Goal: Check status: Check status

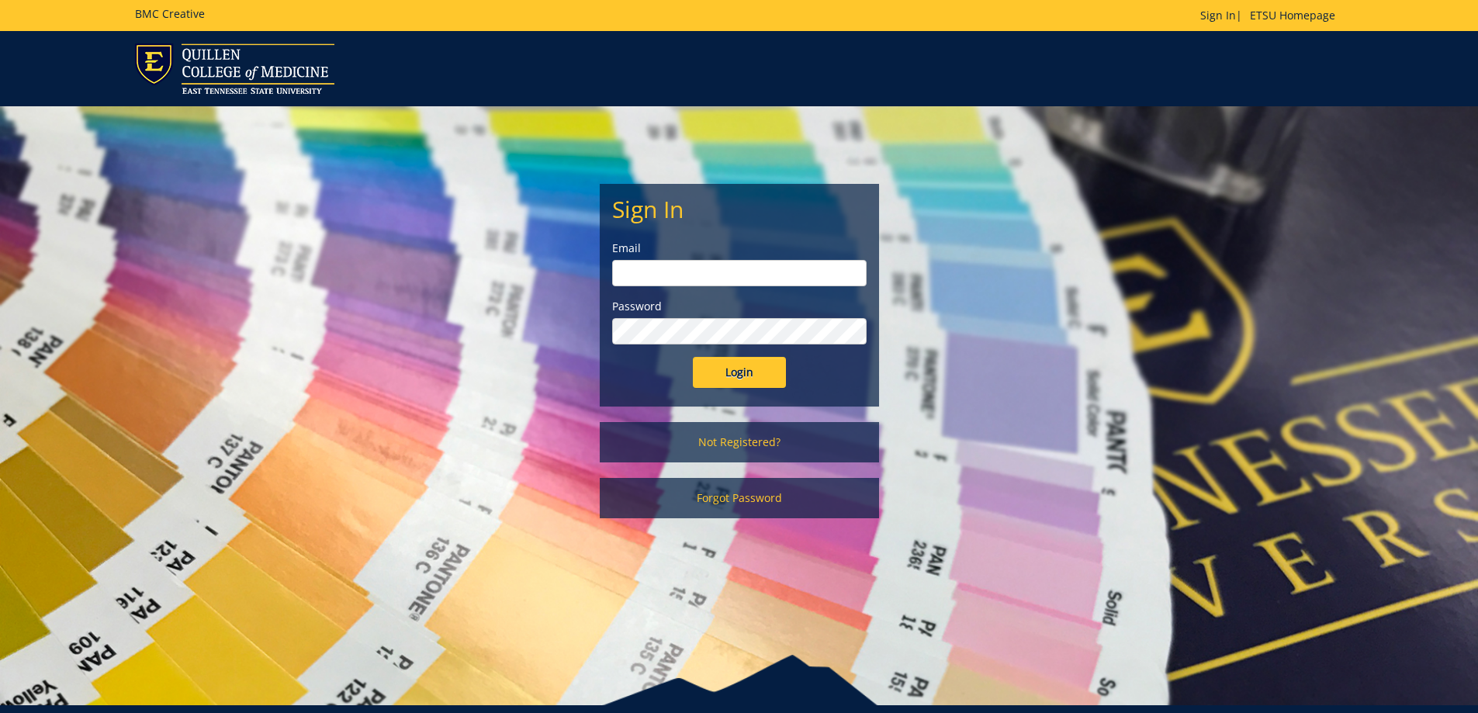
type input "[EMAIL_ADDRESS][DOMAIN_NAME]"
click at [697, 349] on form "Sign In Email owenslm@etsu.edu Password Login" at bounding box center [739, 292] width 254 height 192
click at [723, 375] on input "Login" at bounding box center [739, 372] width 93 height 31
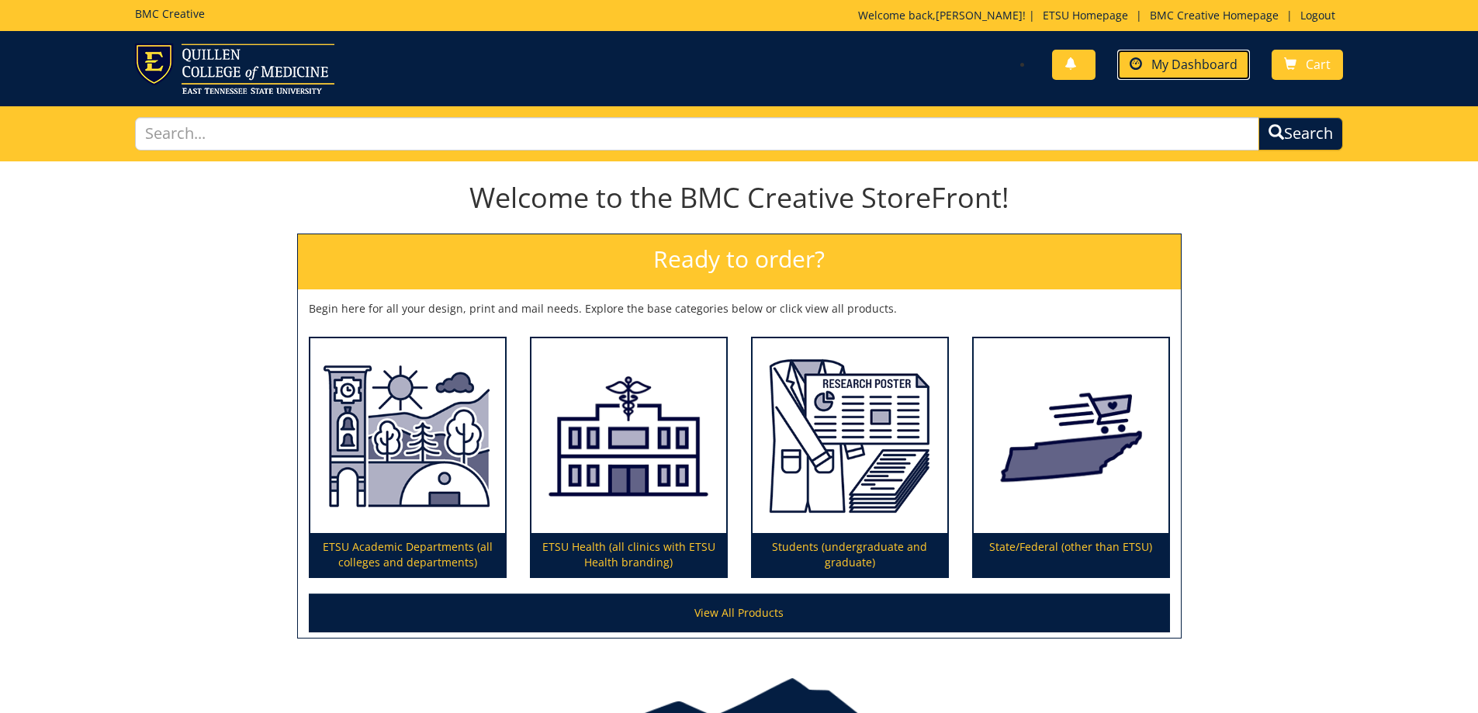
click at [1146, 73] on link "My Dashboard" at bounding box center [1183, 65] width 133 height 30
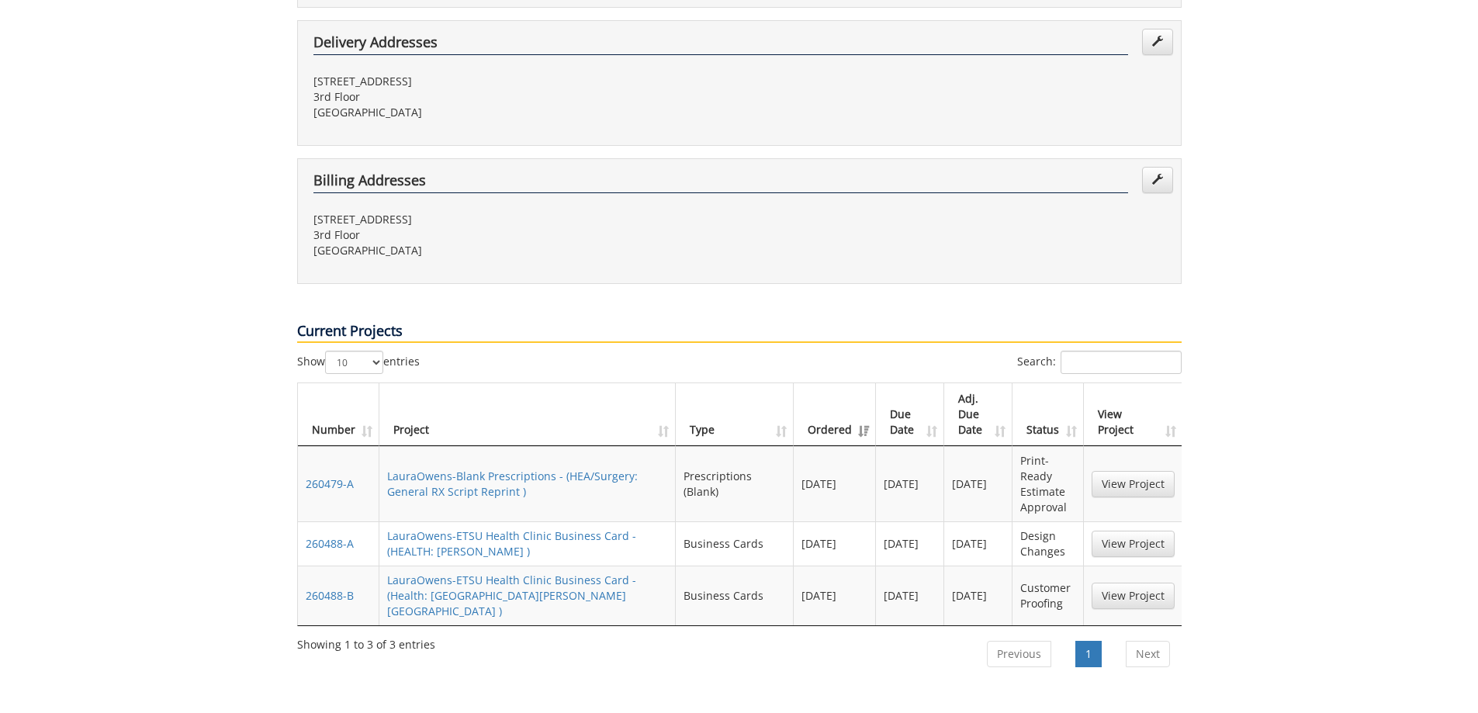
scroll to position [465, 0]
click at [470, 468] on link "LauraOwens-Blank Prescriptions - (HEA/Surgery: General RX Script Reprint )" at bounding box center [512, 483] width 251 height 30
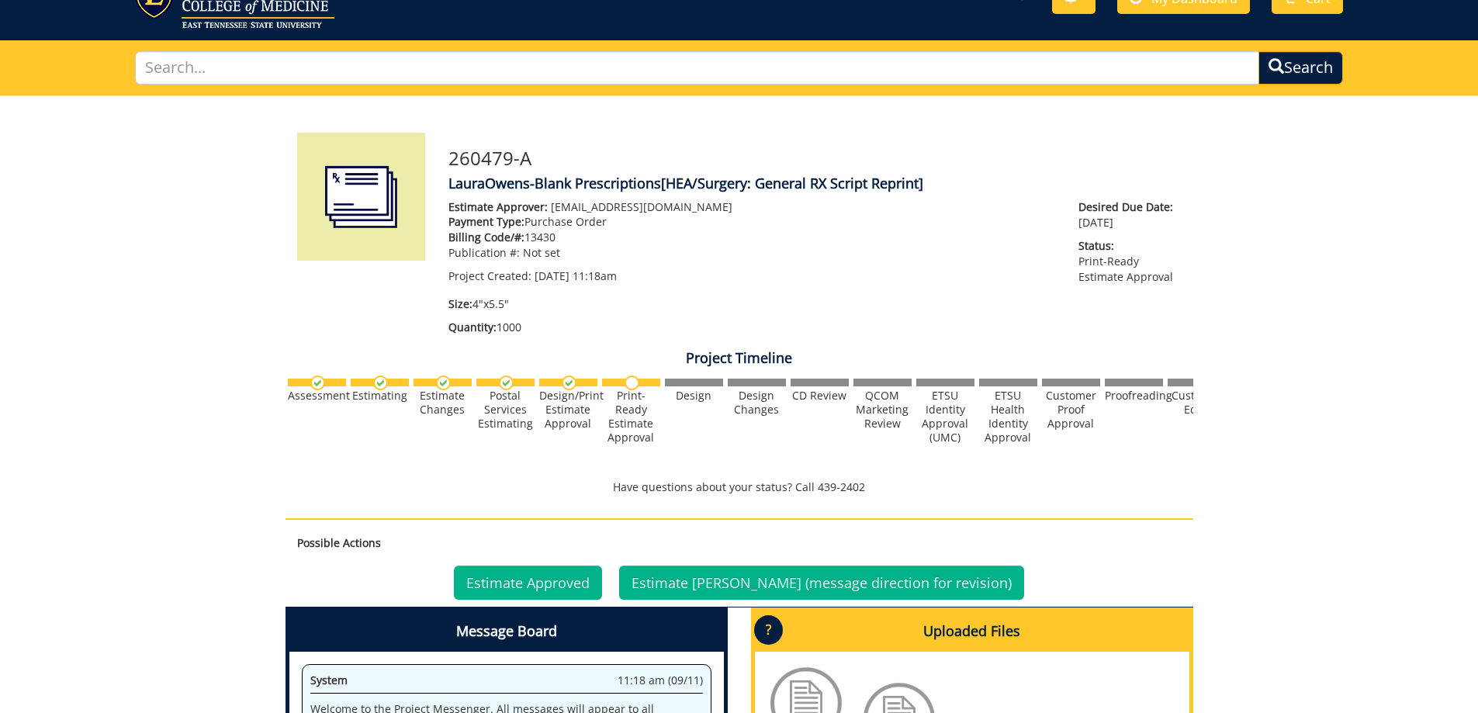
scroll to position [233, 0]
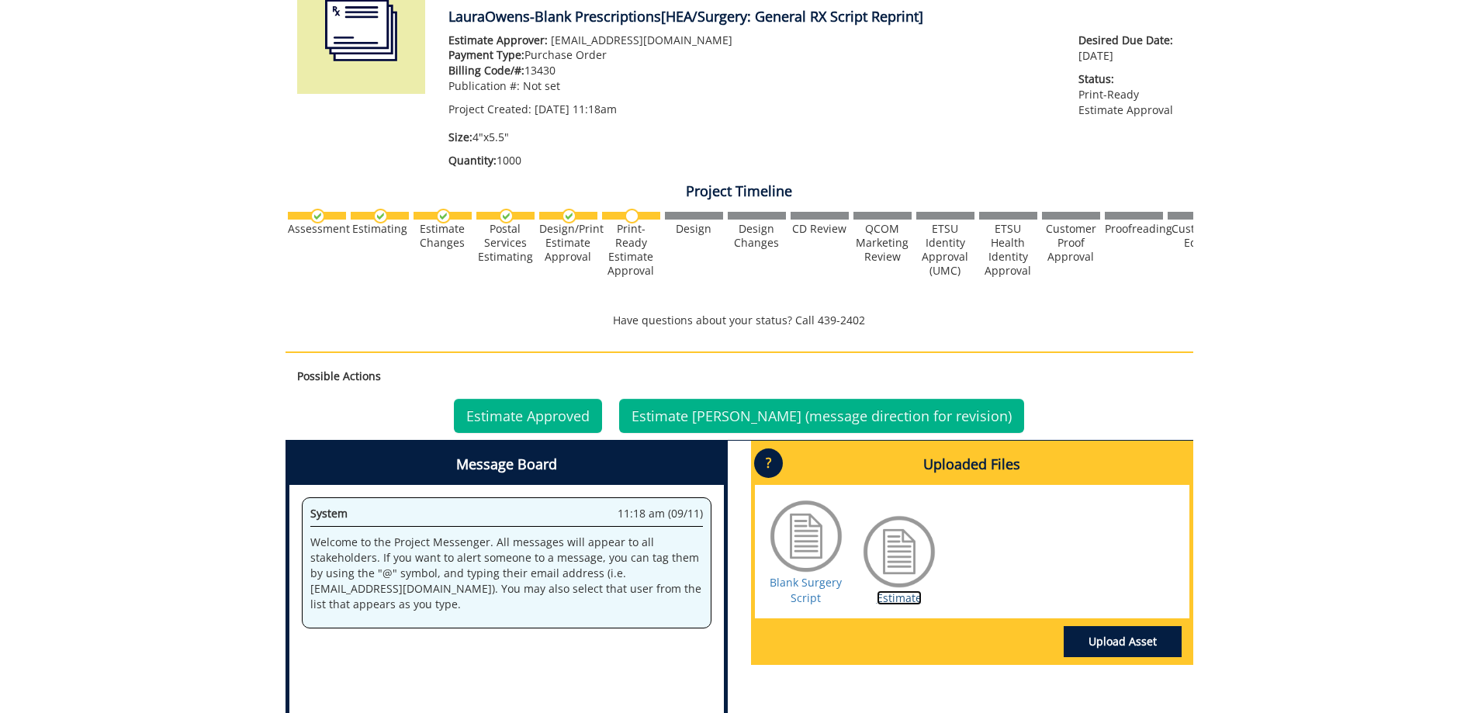
click at [904, 597] on link "Estimate" at bounding box center [899, 597] width 45 height 15
click at [542, 417] on link "Estimate Approved" at bounding box center [528, 416] width 148 height 34
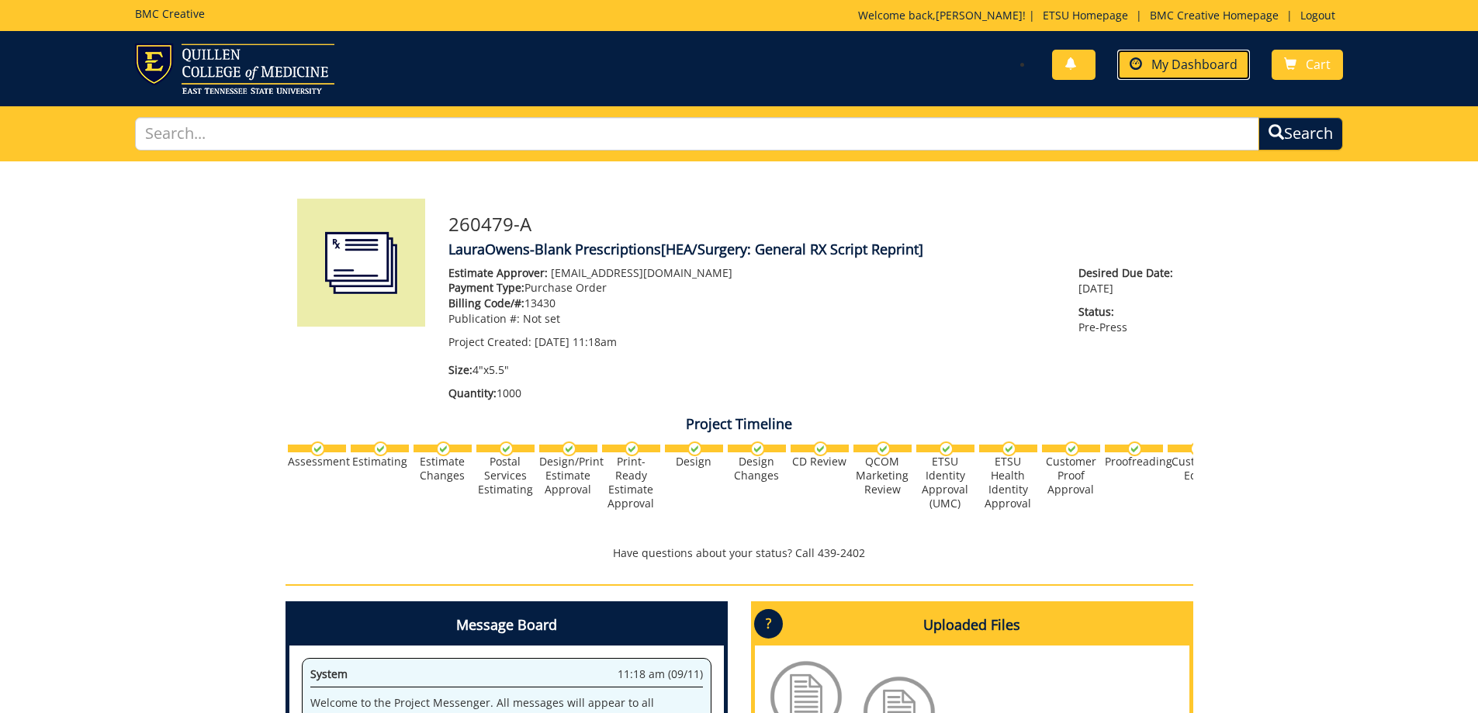
click at [1196, 60] on span "My Dashboard" at bounding box center [1194, 64] width 86 height 17
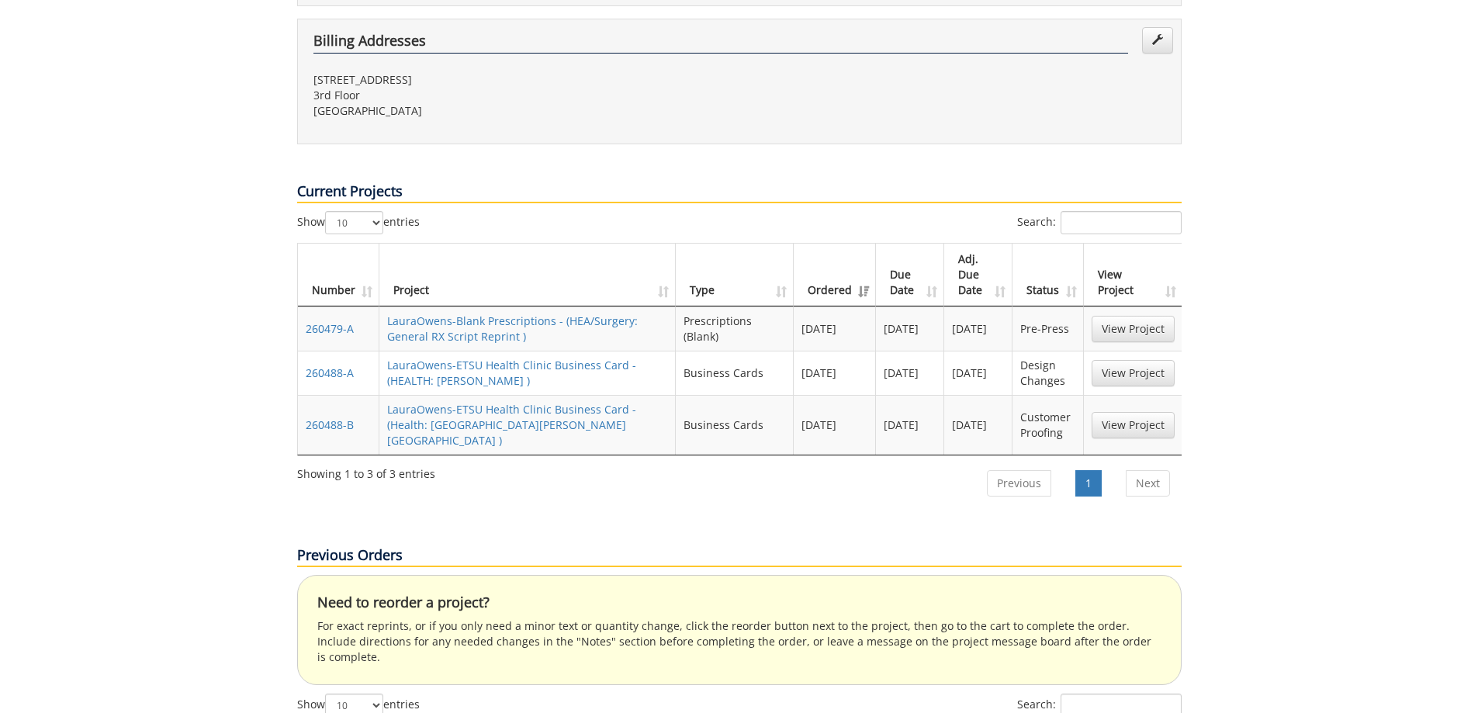
scroll to position [698, 0]
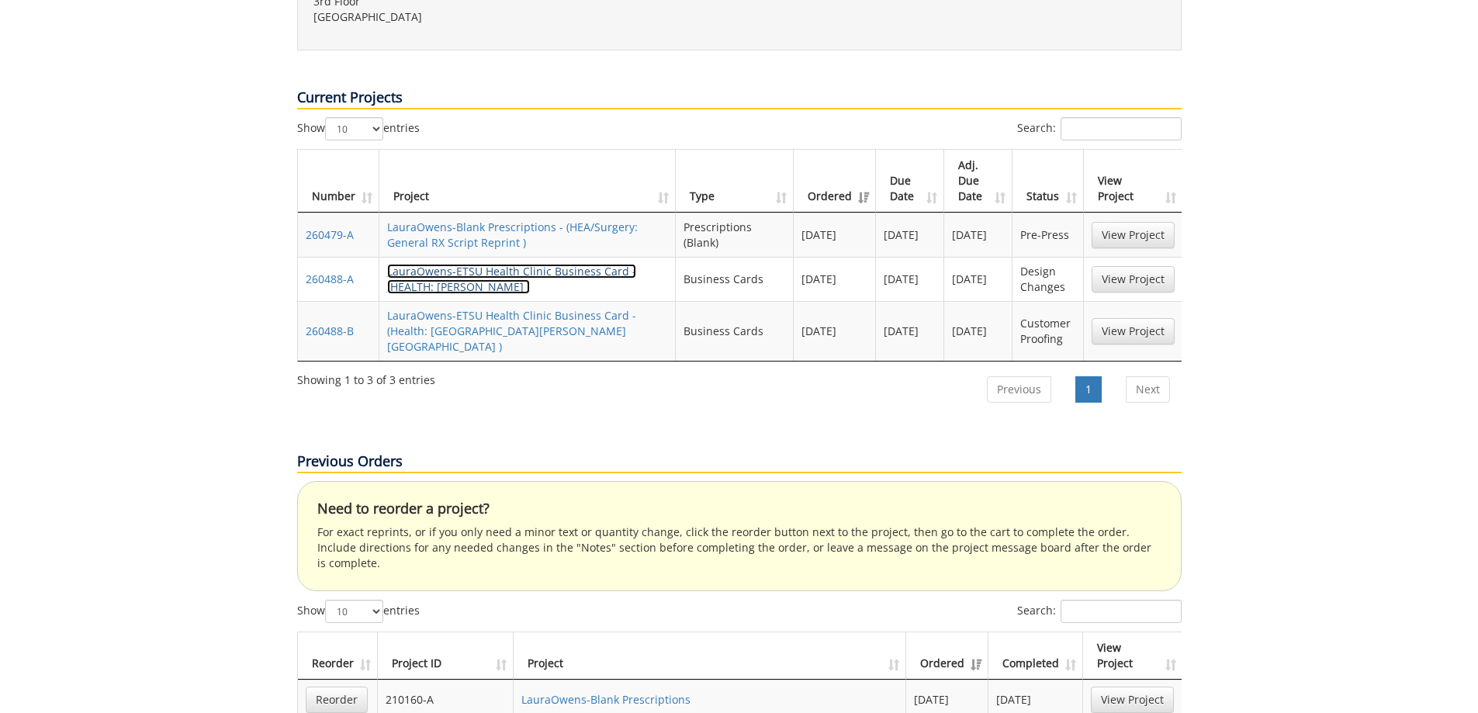
click at [470, 264] on link "LauraOwens-ETSU Health Clinic Business Card - (HEALTH: [PERSON_NAME] )" at bounding box center [511, 279] width 249 height 30
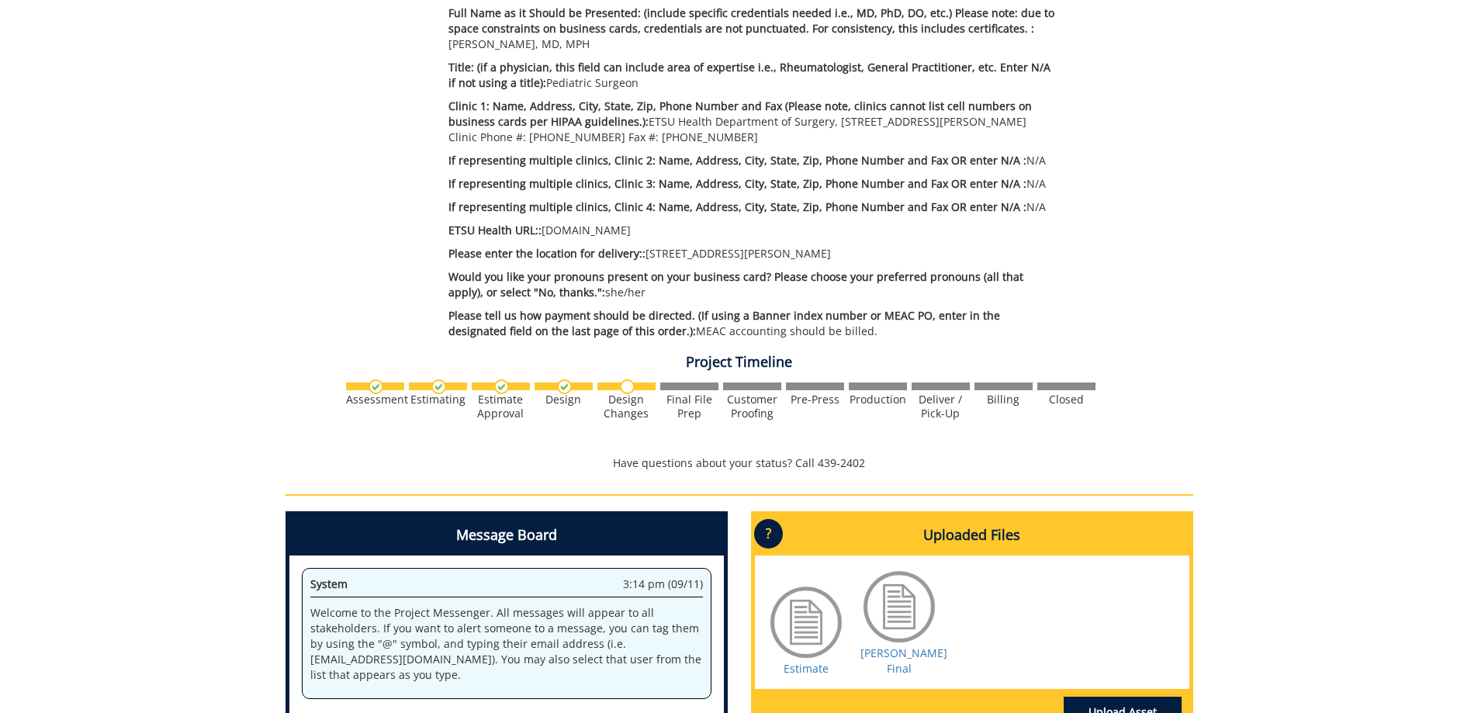
scroll to position [797, 0]
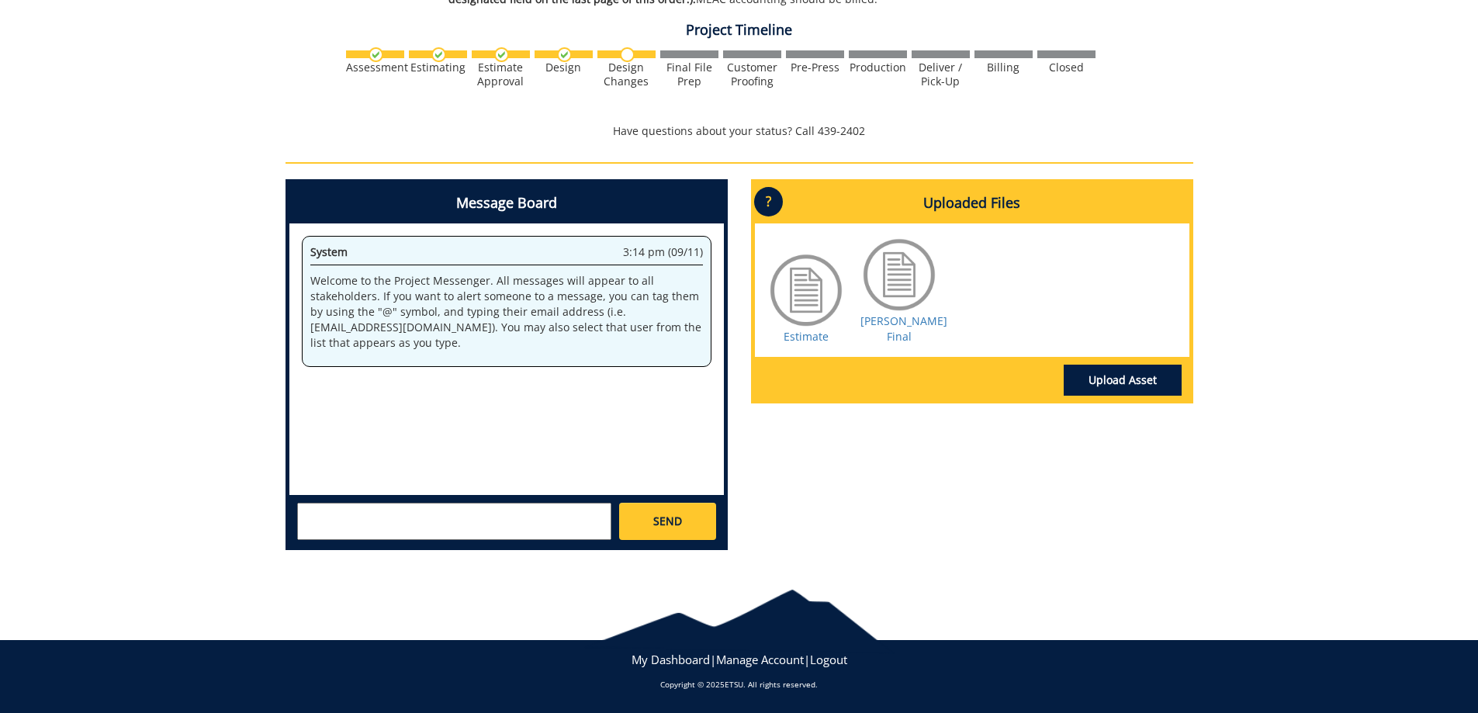
click at [817, 462] on div "Message Board System 3:14 pm (09/11) Welcome to the Project Messenger. All mess…" at bounding box center [739, 370] width 931 height 383
click at [892, 325] on link "Bowder BC Final" at bounding box center [903, 328] width 87 height 30
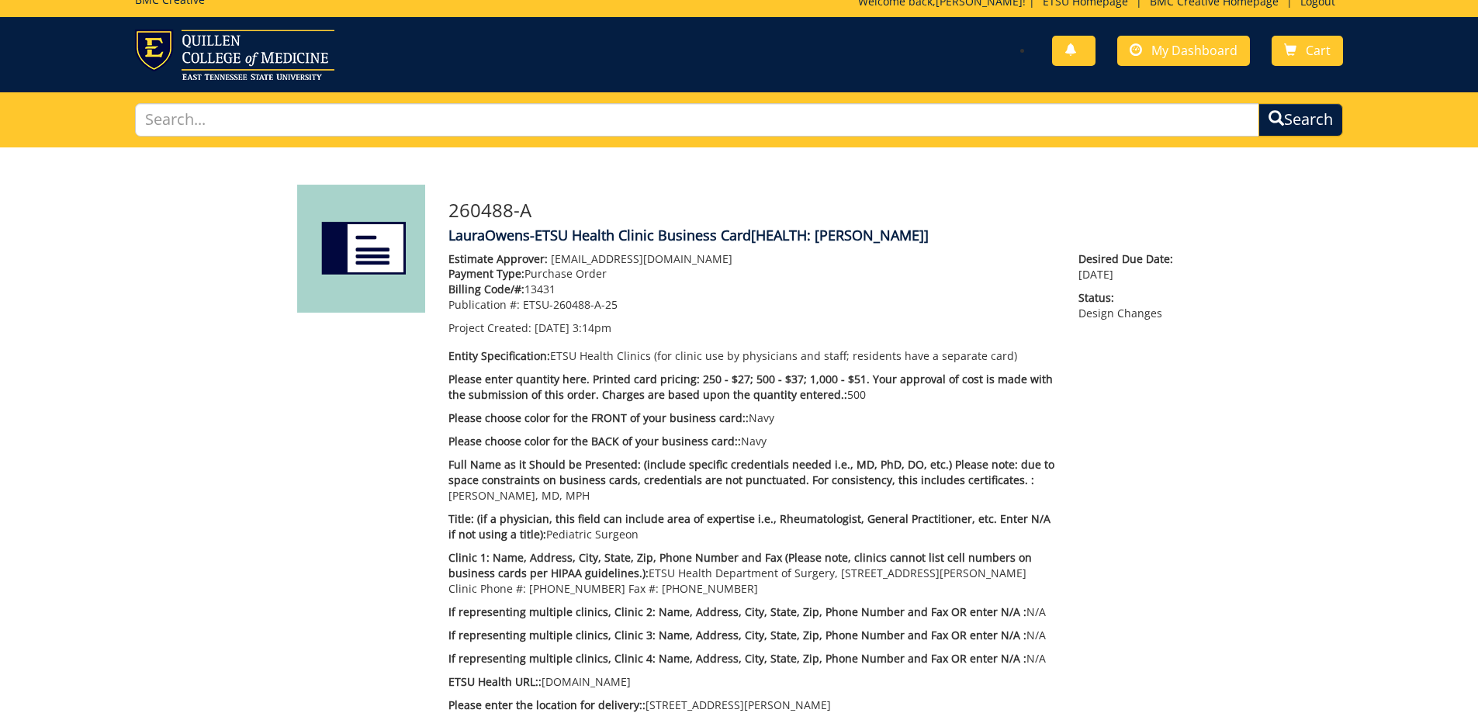
scroll to position [0, 0]
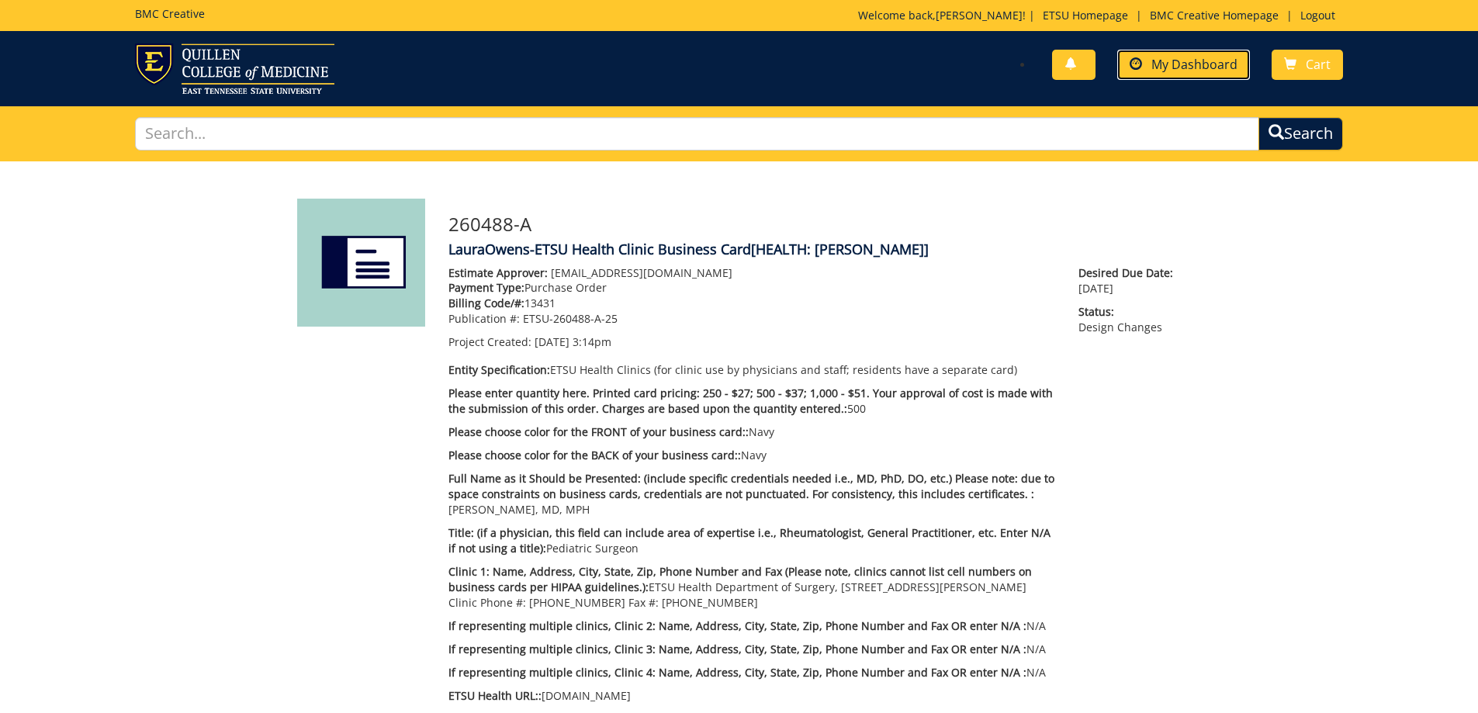
click at [1188, 52] on link "My Dashboard" at bounding box center [1183, 65] width 133 height 30
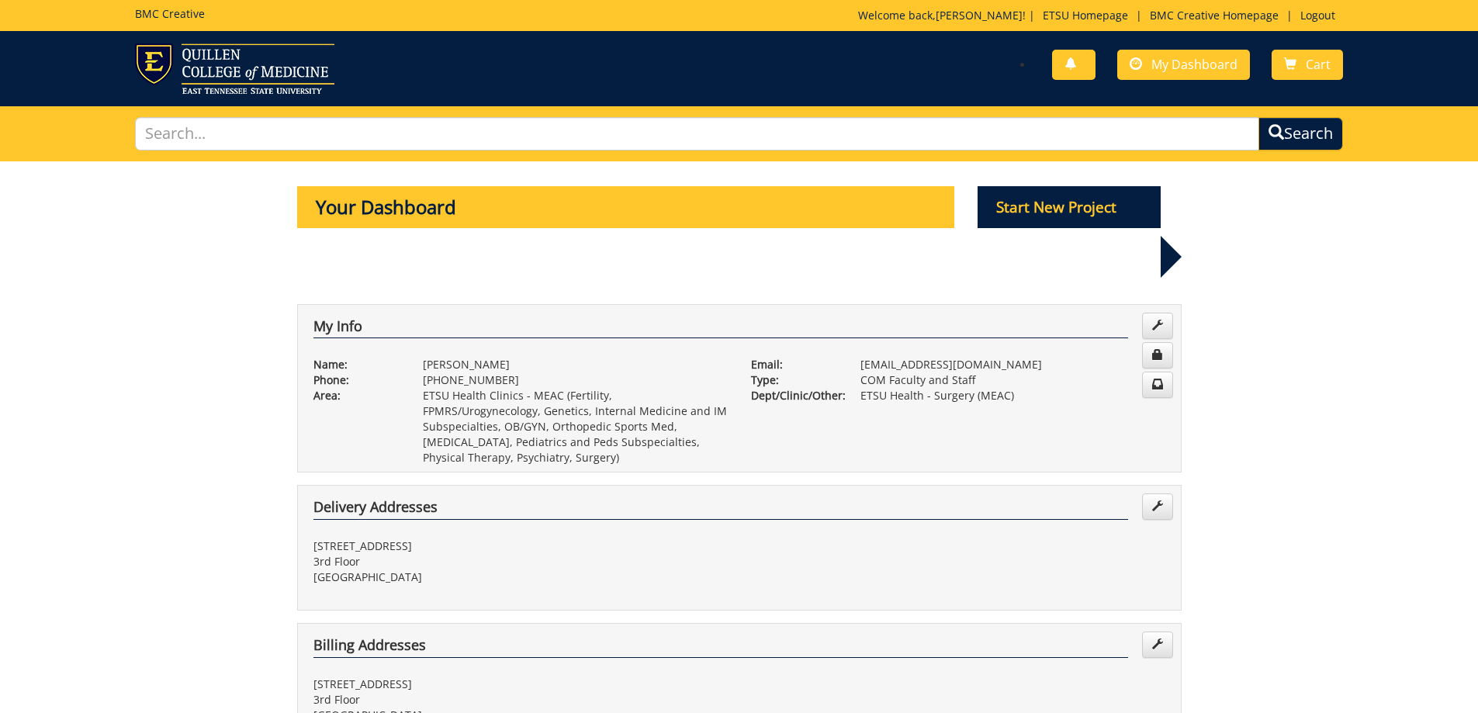
scroll to position [621, 0]
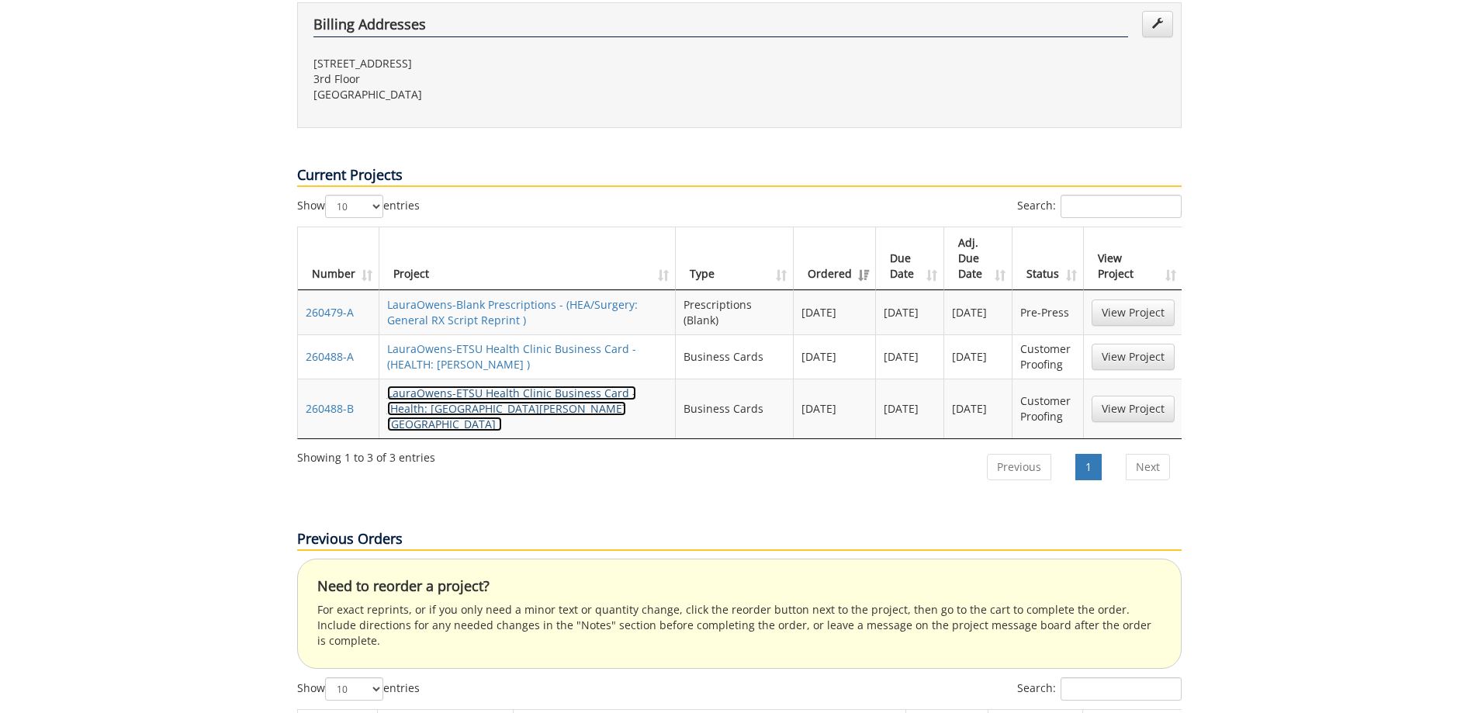
click at [435, 386] on link "LauraOwens-ETSU Health Clinic Business Card - (Health: Whittington, BC )" at bounding box center [511, 409] width 249 height 46
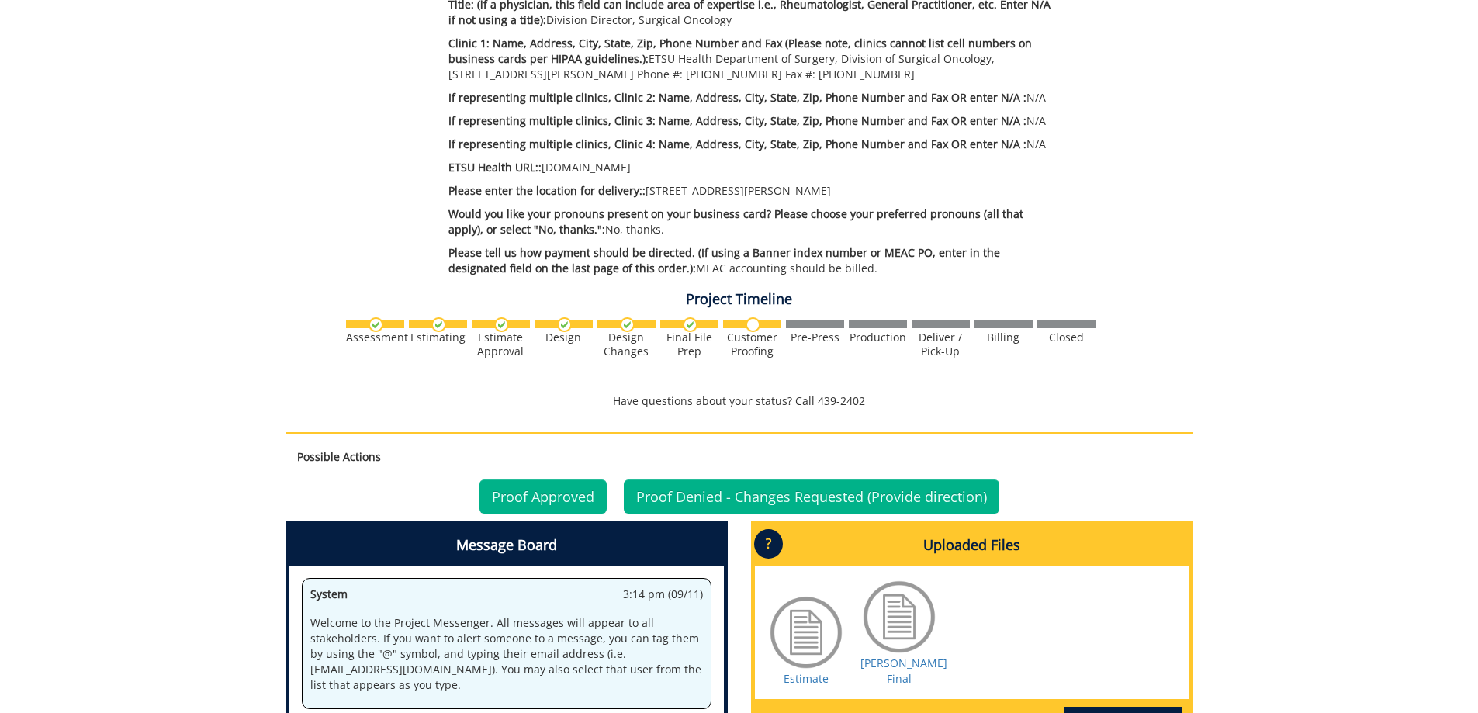
scroll to position [870, 0]
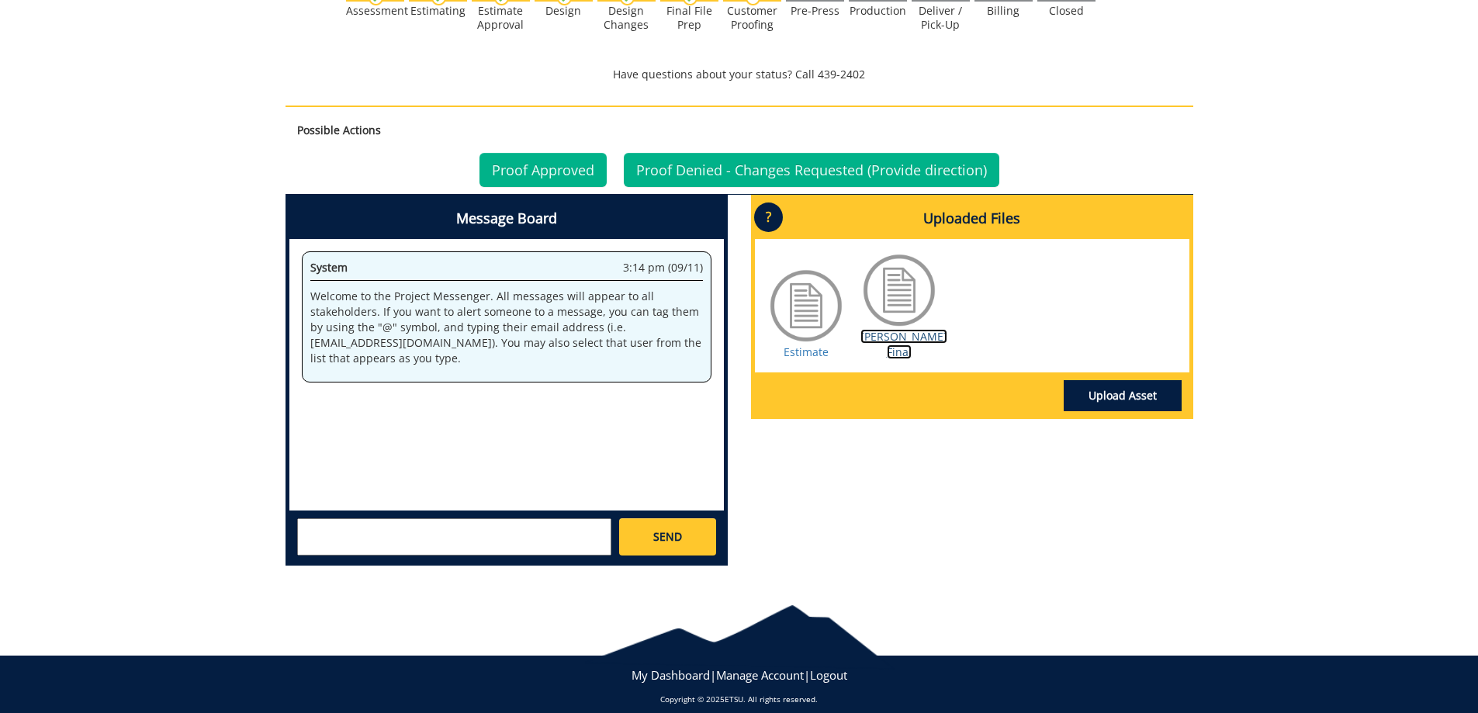
click at [908, 332] on link "[PERSON_NAME] Final" at bounding box center [903, 344] width 87 height 30
